Goal: Navigation & Orientation: Find specific page/section

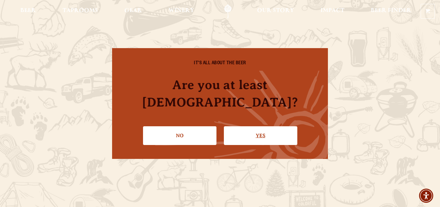
click at [277, 126] on link "Yes" at bounding box center [260, 135] width 73 height 19
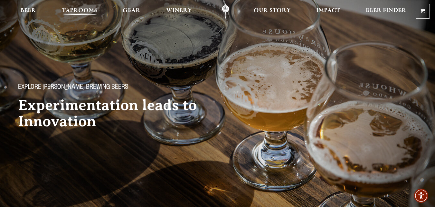
click at [79, 11] on span "Taprooms" at bounding box center [79, 10] width 35 height 5
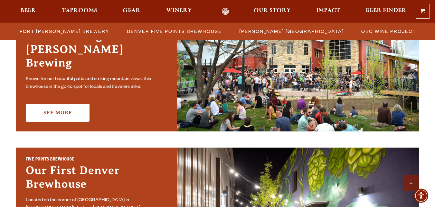
scroll to position [193, 0]
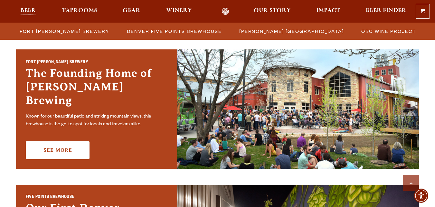
click at [36, 11] on span "Beer" at bounding box center [28, 10] width 16 height 5
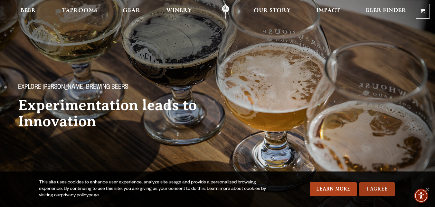
click at [367, 190] on link "I Agree" at bounding box center [377, 189] width 35 height 14
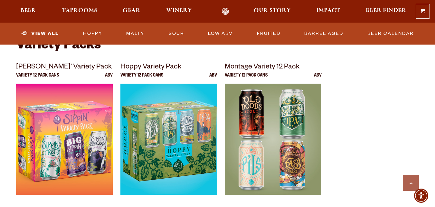
scroll to position [1354, 0]
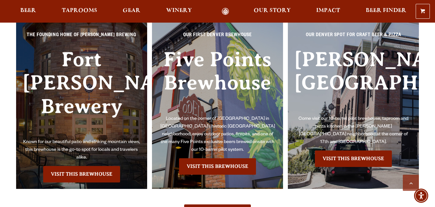
scroll to position [1418, 0]
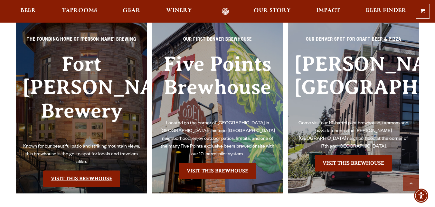
click at [84, 170] on link "Visit this Brewhouse" at bounding box center [81, 178] width 77 height 16
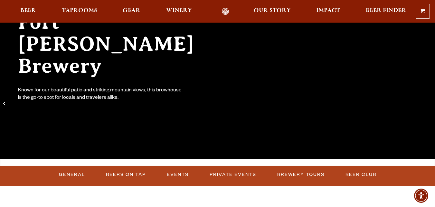
scroll to position [172, 0]
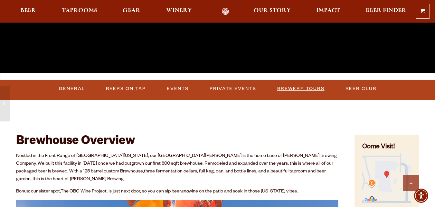
click at [304, 89] on link "Brewery Tours" at bounding box center [301, 88] width 53 height 15
